Goal: Task Accomplishment & Management: Complete application form

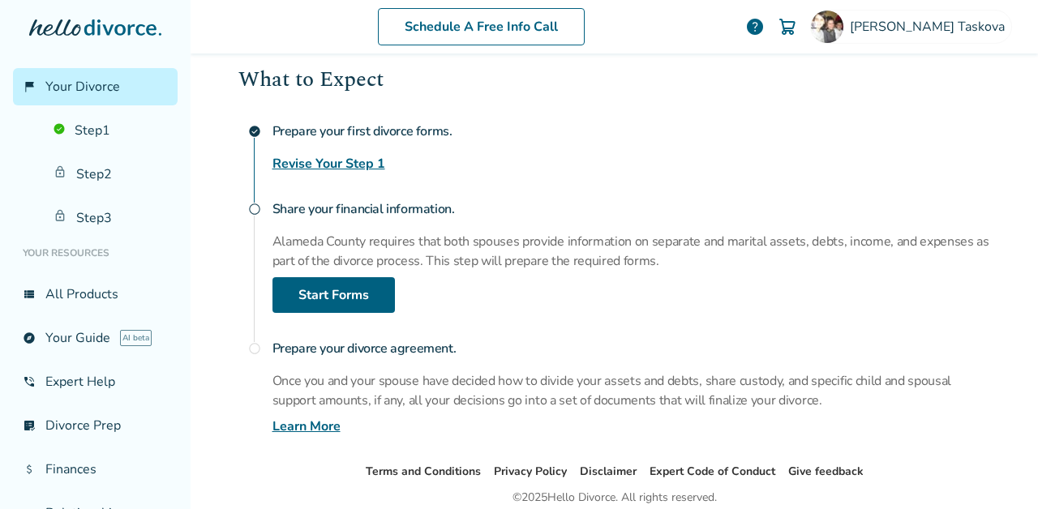
scroll to position [244, 0]
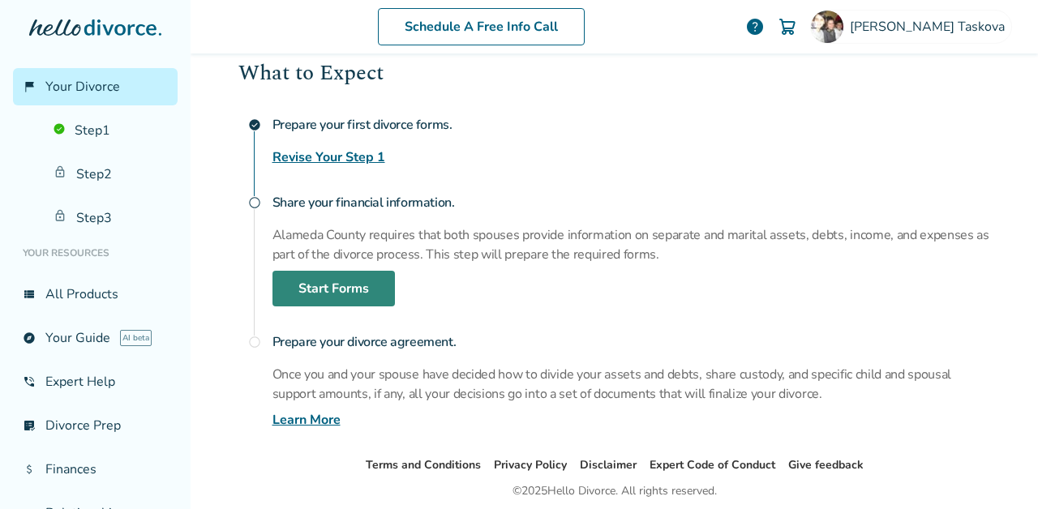
click at [285, 283] on link "Start Forms" at bounding box center [333, 289] width 122 height 36
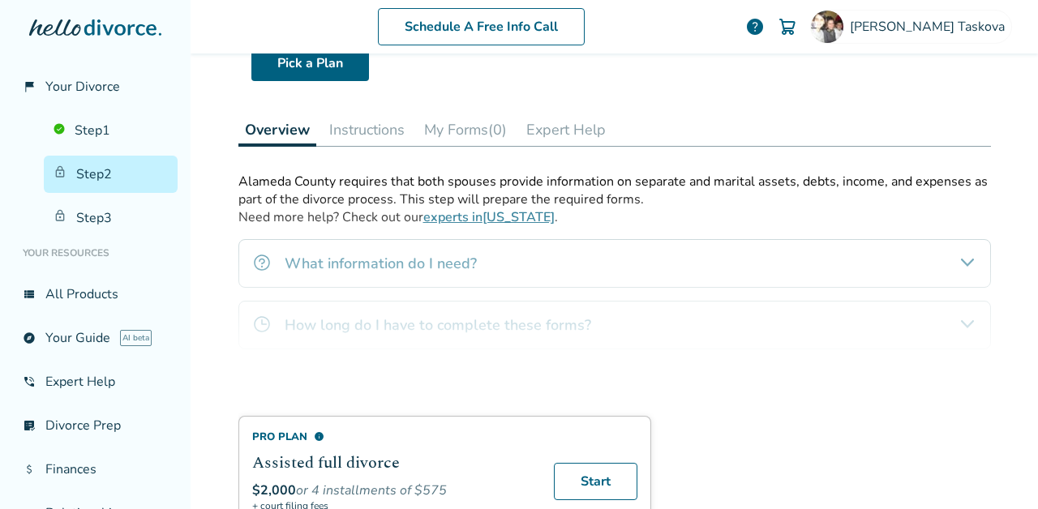
scroll to position [213, 0]
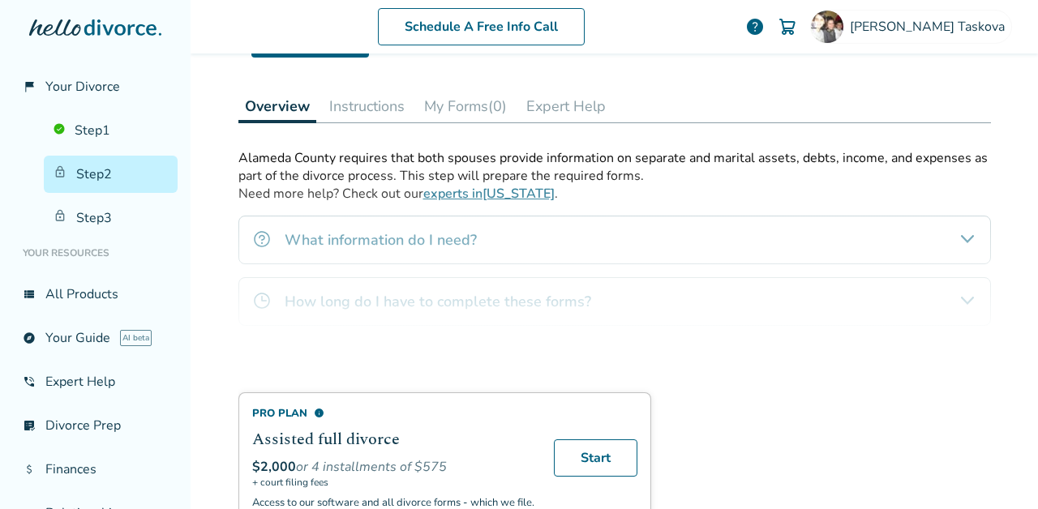
click at [436, 226] on div "Pro Plan info Assisted full divorce $2,000 or 4 installments of $575 + court fi…" at bounding box center [614, 336] width 752 height 375
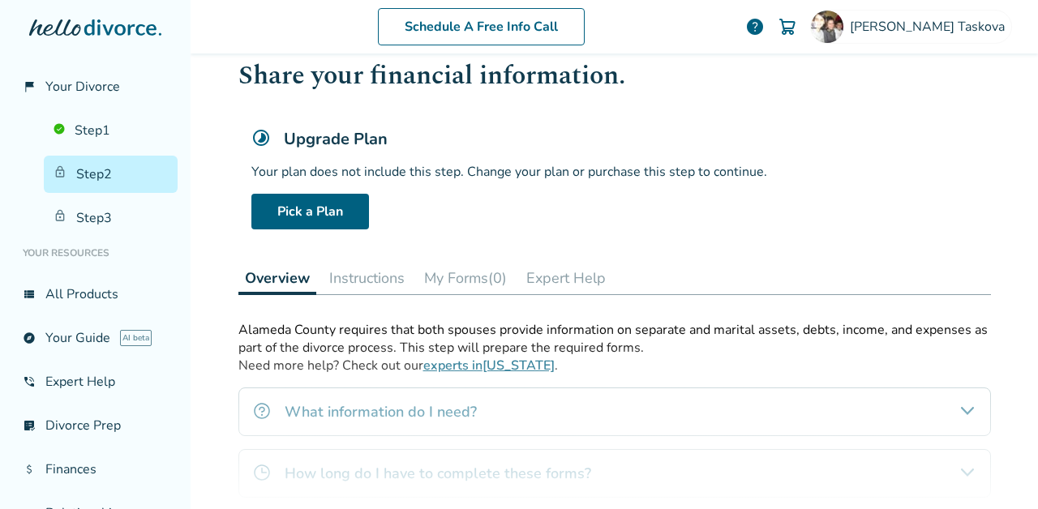
scroll to position [10, 0]
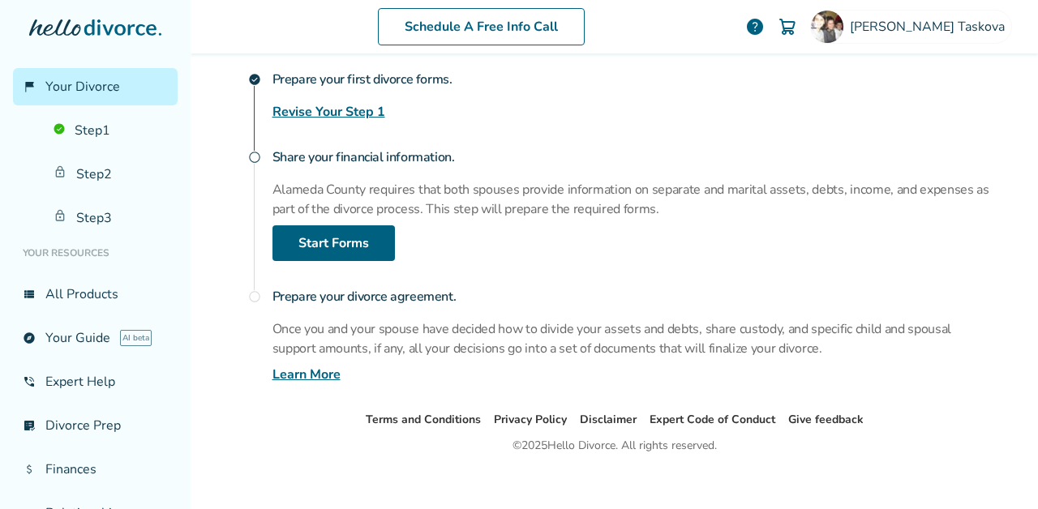
scroll to position [290, 0]
click at [229, 242] on div "[PERSON_NAME] , welcome to your divorce platform. Your Plan: Pro Step 1 Only Yo…" at bounding box center [614, 86] width 778 height 646
